Goal: Check status

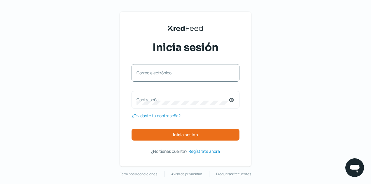
click at [161, 74] on label "Correo electrónico" at bounding box center [183, 73] width 92 height 6
click at [161, 74] on input "Correo electrónico" at bounding box center [186, 75] width 98 height 5
click at [162, 75] on input "Correo electrónico" at bounding box center [186, 75] width 98 height 5
type input "[EMAIL_ADDRESS][DOMAIN_NAME]"
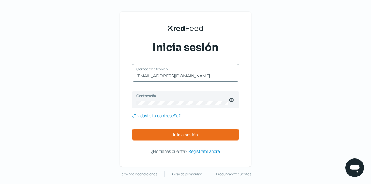
drag, startPoint x: 190, startPoint y: 132, endPoint x: 185, endPoint y: 132, distance: 5.0
click at [190, 132] on button "Inicia sesión" at bounding box center [186, 135] width 108 height 12
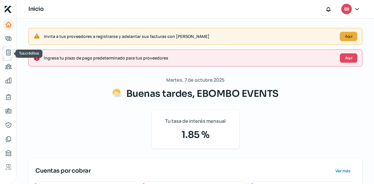
click at [4, 55] on link "Tus créditos" at bounding box center [9, 53] width 12 height 12
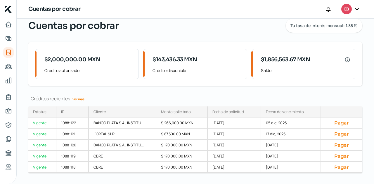
scroll to position [32, 0]
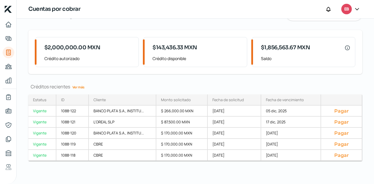
click at [84, 86] on link "Ver más" at bounding box center [78, 87] width 17 height 9
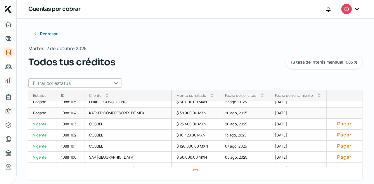
scroll to position [198, 0]
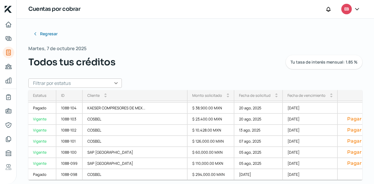
click at [110, 84] on input "text" at bounding box center [74, 83] width 93 height 9
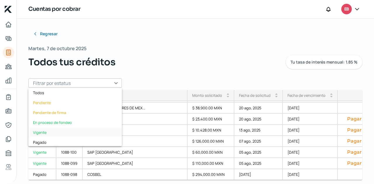
click at [60, 130] on div "Vigente" at bounding box center [74, 133] width 93 height 10
type input "Vigente"
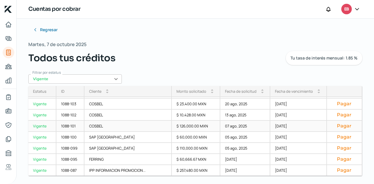
scroll to position [5, 0]
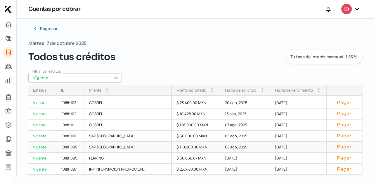
click at [172, 148] on div "$ 110,000.00 MXN" at bounding box center [196, 147] width 48 height 11
